Goal: Task Accomplishment & Management: Manage account settings

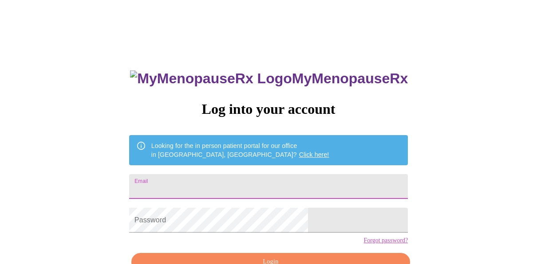
click at [255, 184] on input "Email" at bounding box center [268, 186] width 279 height 25
type input "[EMAIL_ADDRESS][DOMAIN_NAME]"
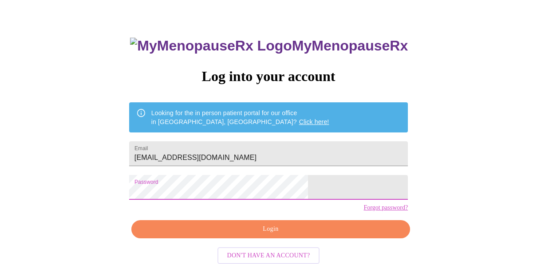
scroll to position [51, 0]
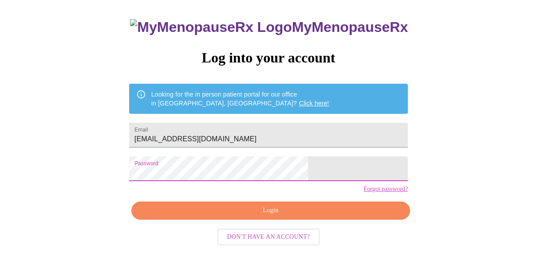
click at [336, 216] on span "Login" at bounding box center [270, 210] width 258 height 11
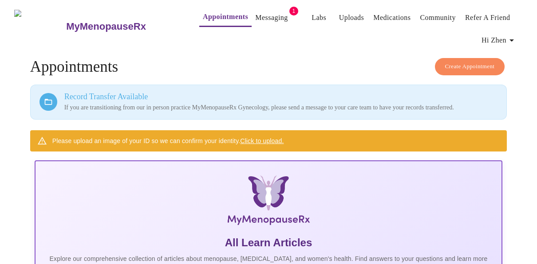
click at [255, 12] on link "Messaging" at bounding box center [271, 18] width 32 height 12
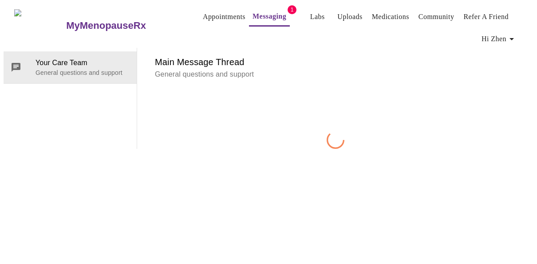
scroll to position [44, 0]
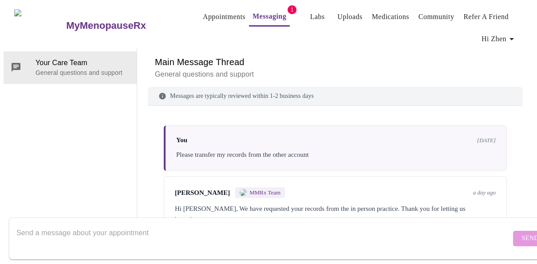
click at [86, 146] on div "Your Care Team General questions and support" at bounding box center [71, 144] width 134 height 192
click at [203, 11] on link "Appointments" at bounding box center [224, 17] width 43 height 12
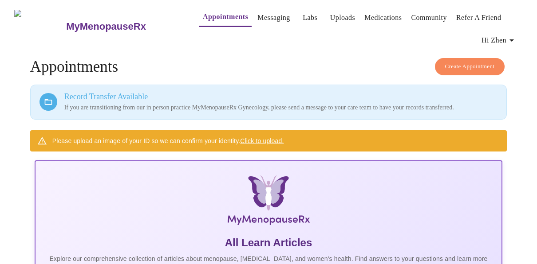
click at [509, 38] on span "Hi Zhen" at bounding box center [498, 40] width 35 height 12
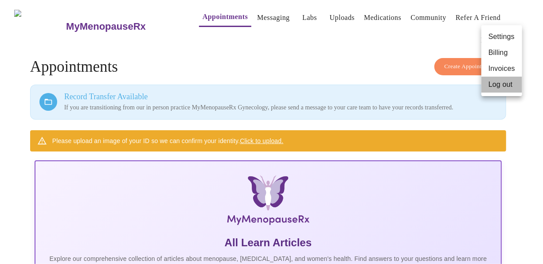
click at [505, 82] on li "Log out" at bounding box center [502, 85] width 41 height 16
